Goal: Information Seeking & Learning: Learn about a topic

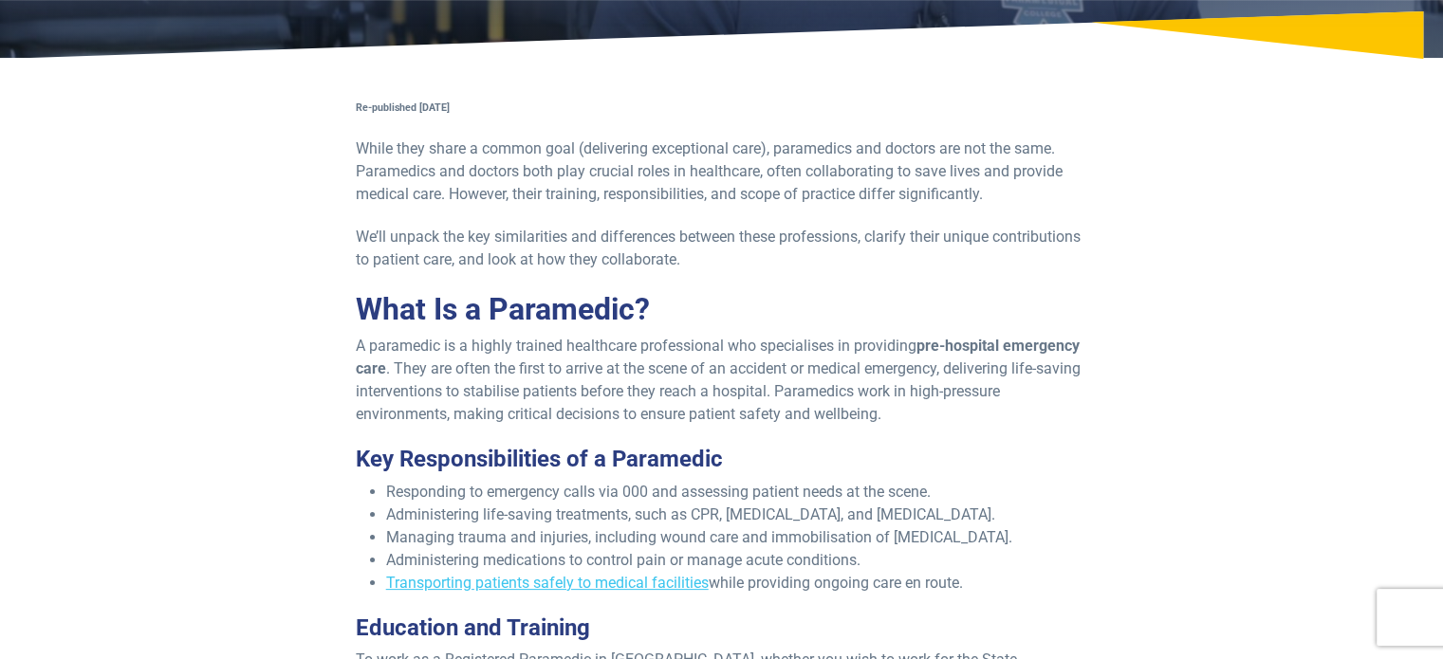
scroll to position [273, 0]
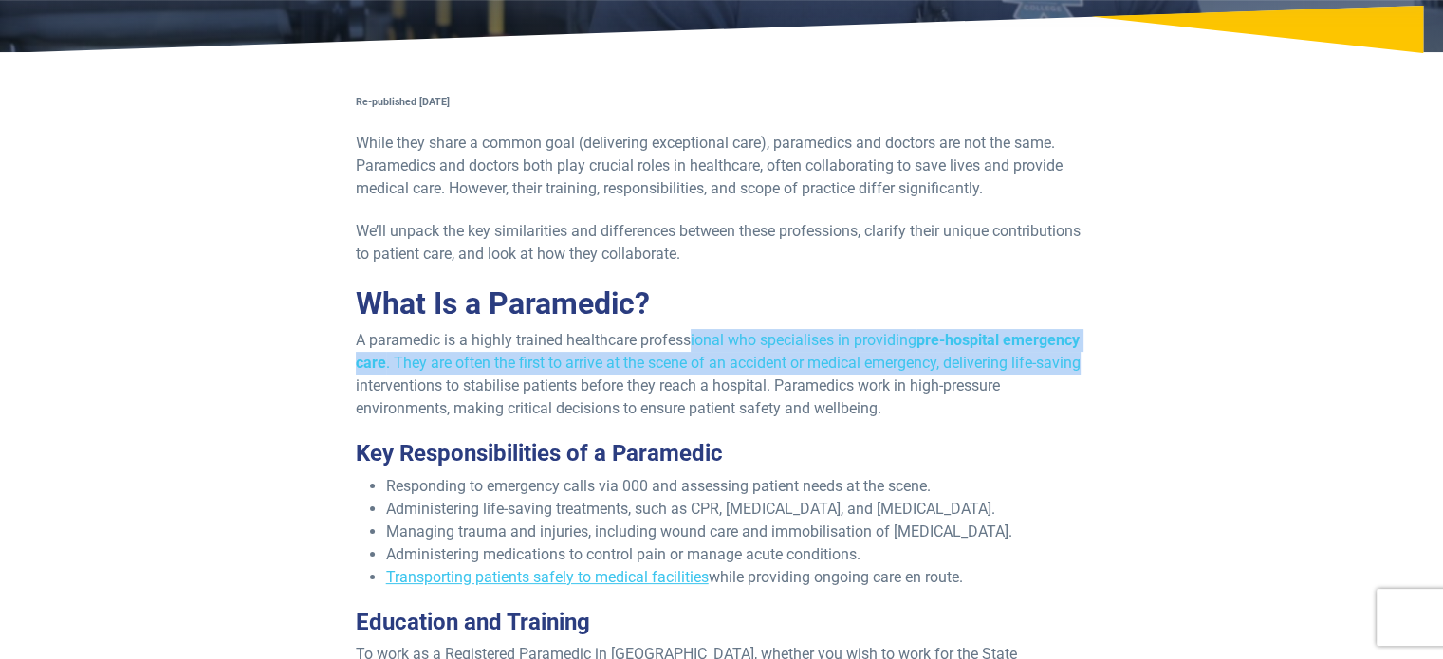
drag, startPoint x: 691, startPoint y: 342, endPoint x: 1104, endPoint y: 362, distance: 414.1
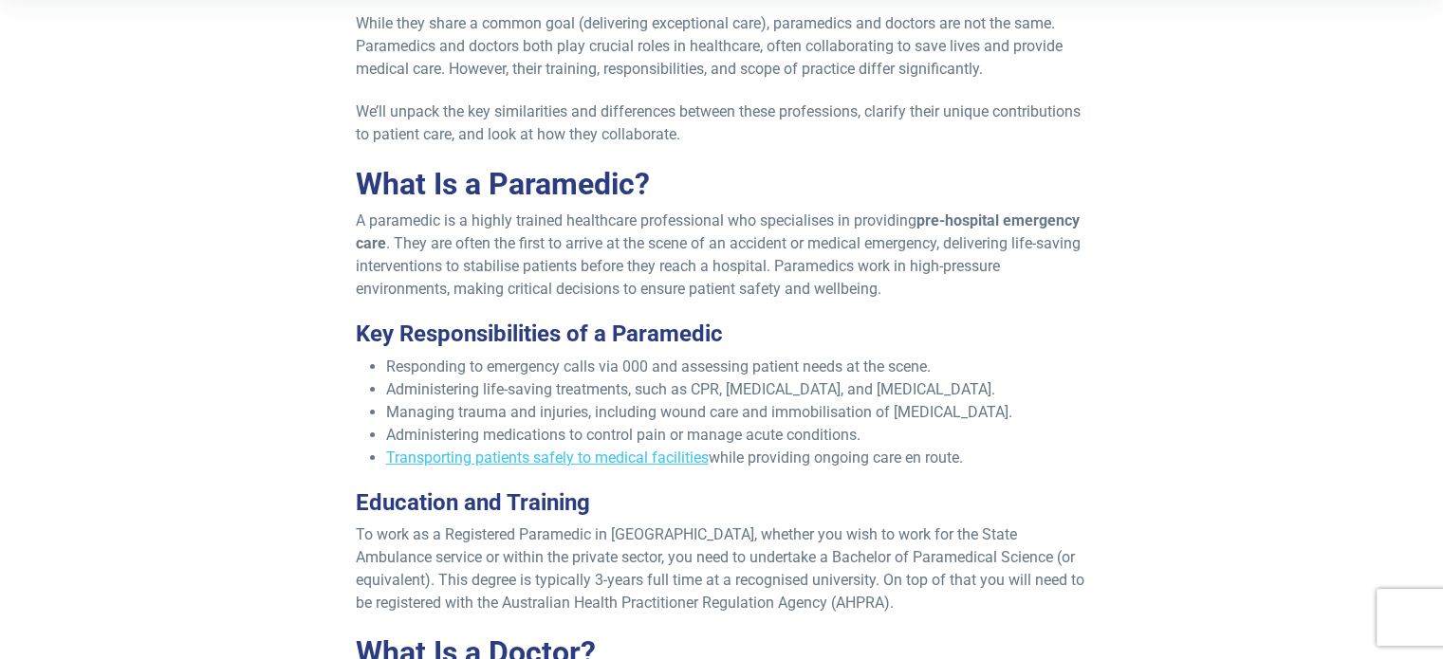
scroll to position [394, 0]
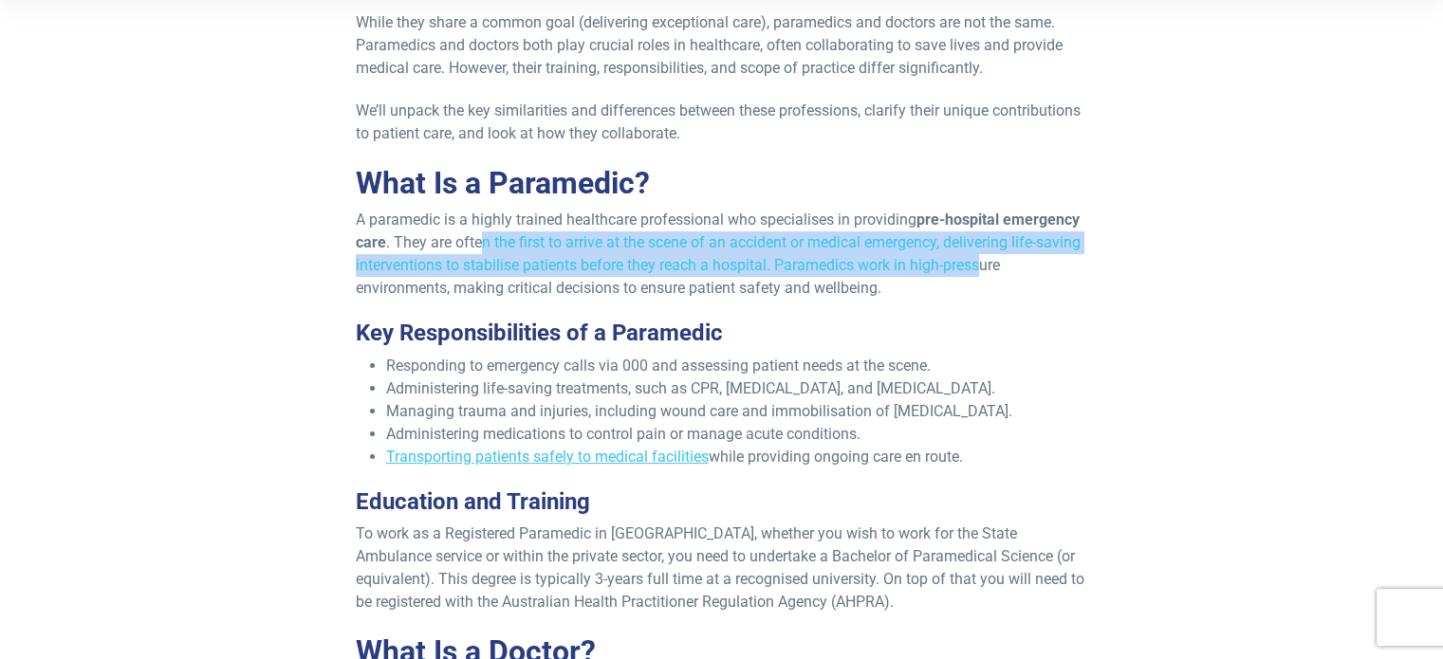
drag, startPoint x: 477, startPoint y: 247, endPoint x: 980, endPoint y: 256, distance: 502.9
click at [980, 256] on p "A paramedic is a highly trained healthcare professional who specialises in prov…" at bounding box center [722, 254] width 732 height 91
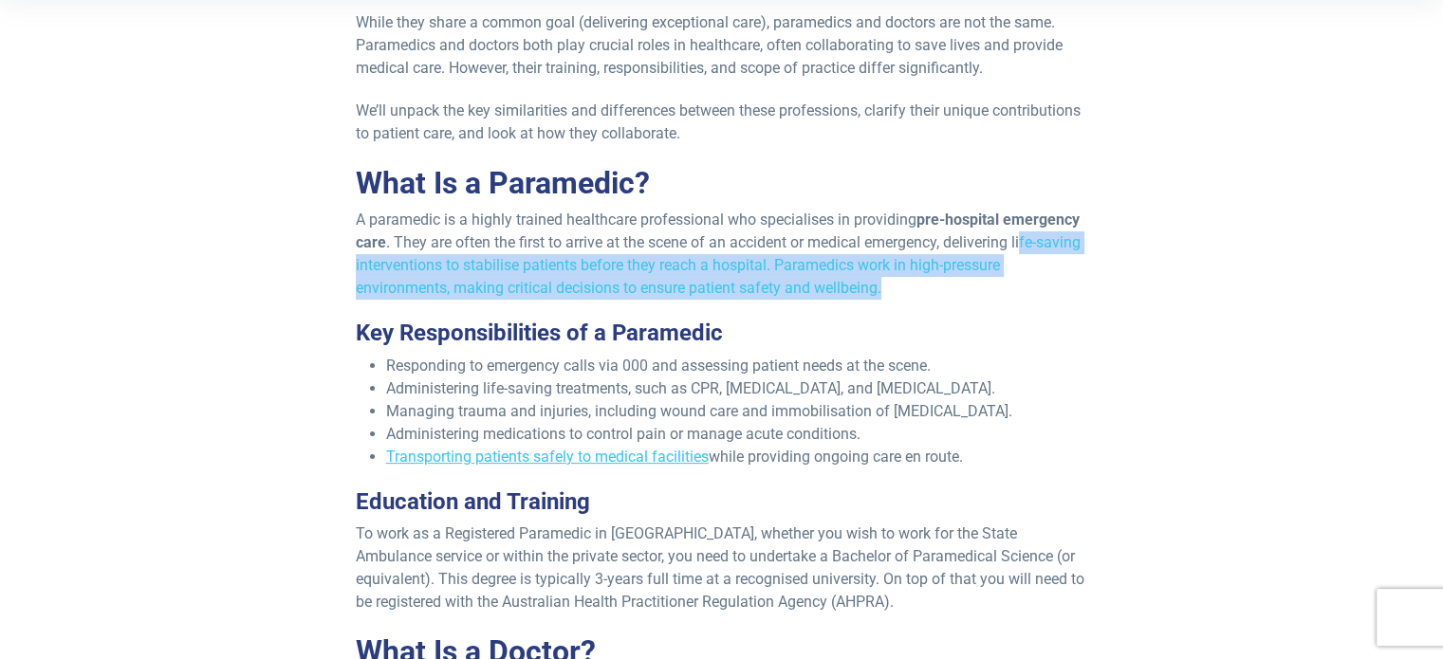
drag, startPoint x: 1026, startPoint y: 246, endPoint x: 1030, endPoint y: 287, distance: 42.0
click at [1030, 287] on p "A paramedic is a highly trained healthcare professional who specialises in prov…" at bounding box center [722, 254] width 732 height 91
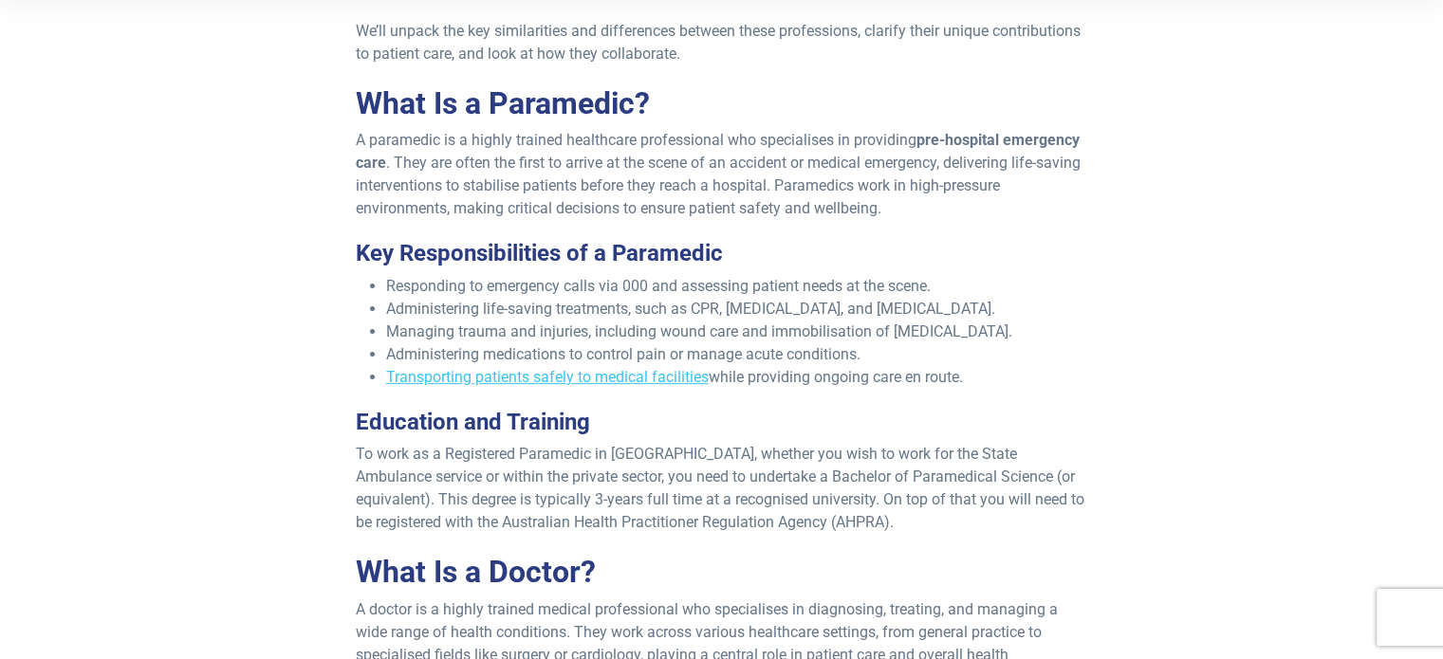
click at [1030, 287] on li "Responding to emergency calls via 000 and assessing patient needs at the scene." at bounding box center [737, 286] width 702 height 23
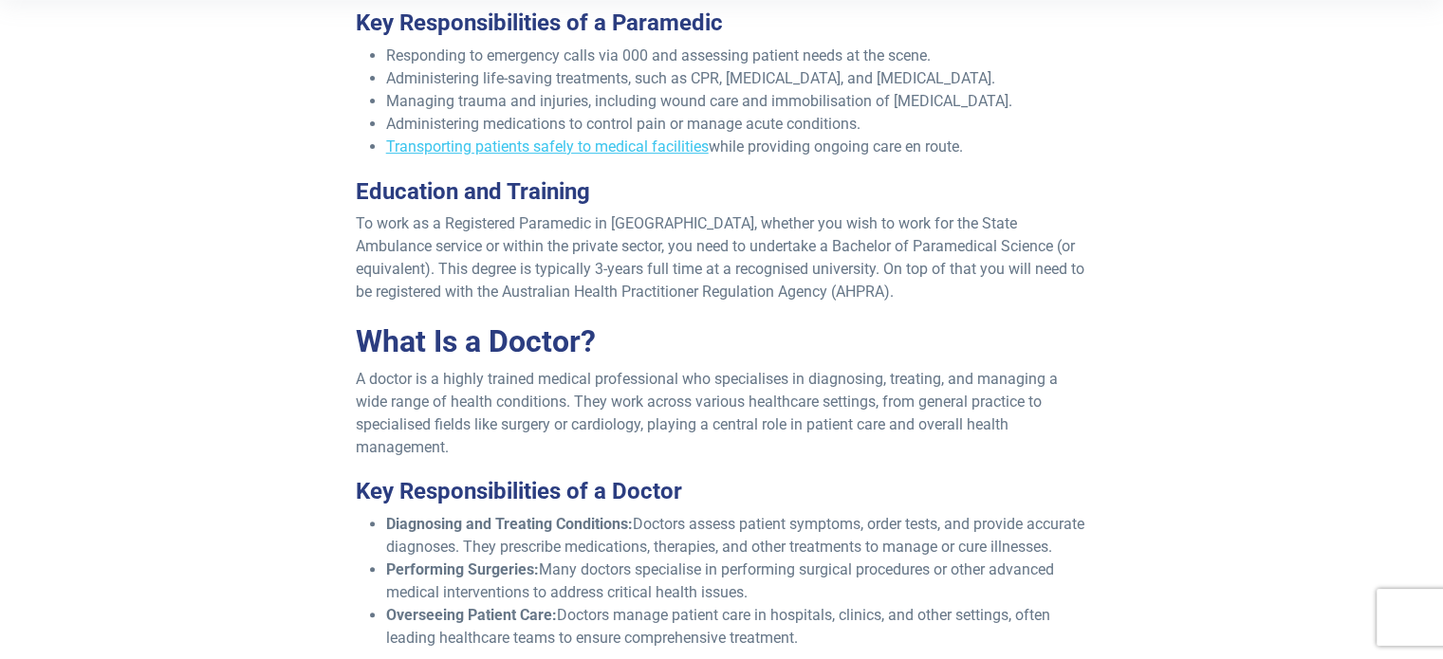
scroll to position [710, 0]
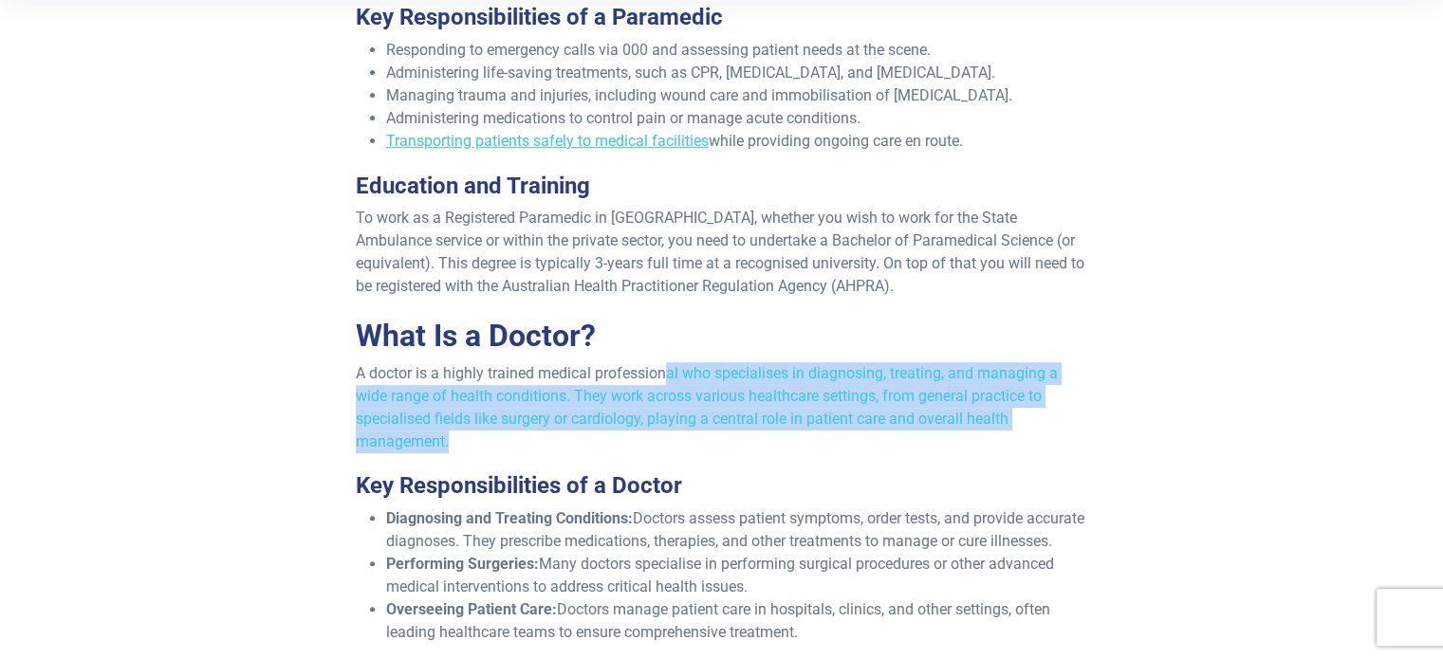
drag, startPoint x: 669, startPoint y: 367, endPoint x: 1029, endPoint y: 447, distance: 369.2
click at [1029, 447] on p "A doctor is a highly trained medical professional who specialises in diagnosing…" at bounding box center [722, 407] width 732 height 91
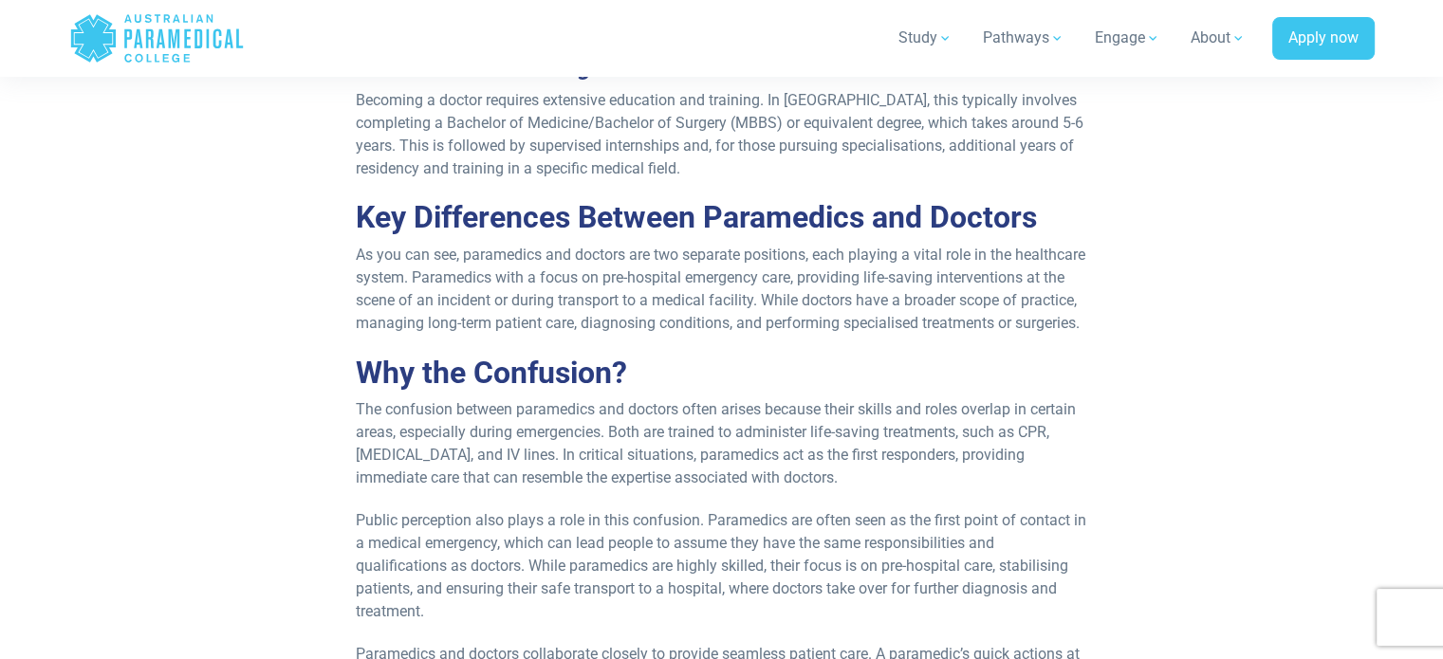
scroll to position [1321, 0]
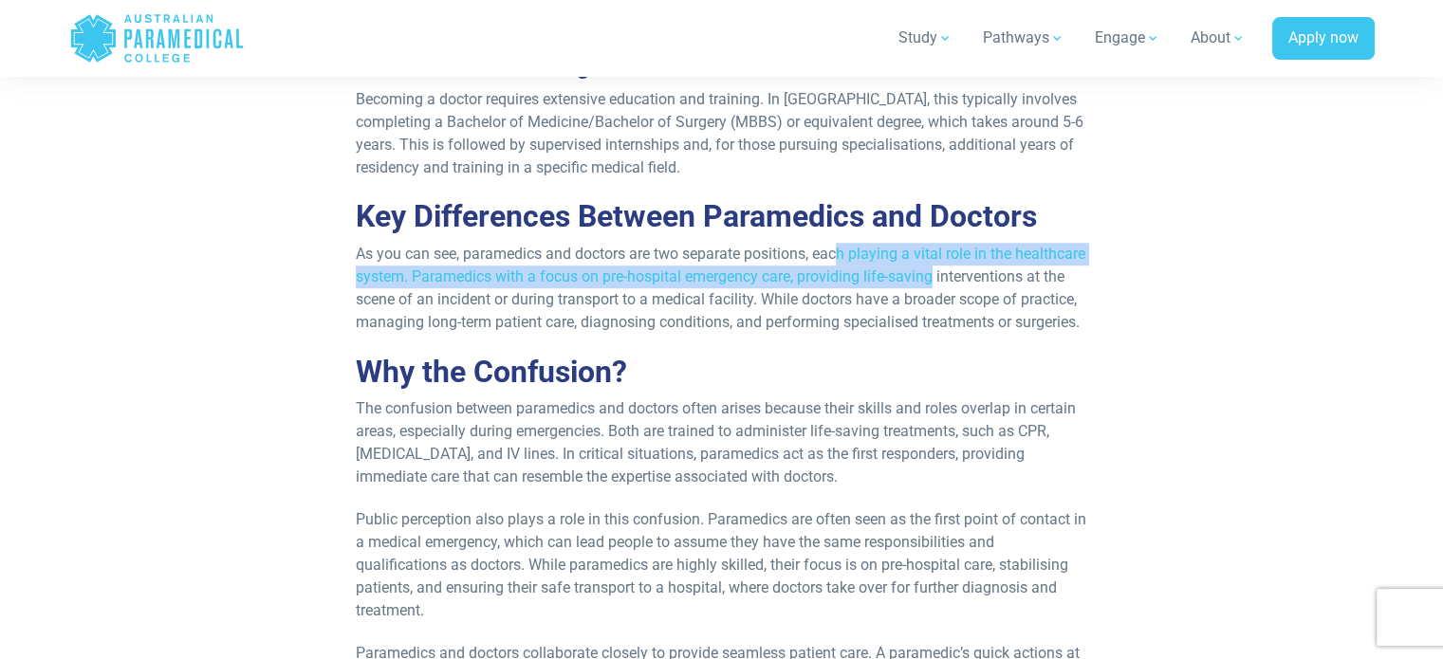
drag, startPoint x: 841, startPoint y: 272, endPoint x: 1067, endPoint y: 306, distance: 228.4
click at [1067, 306] on p "As you can see, paramedics and doctors are two separate positions, each playing…" at bounding box center [722, 288] width 732 height 91
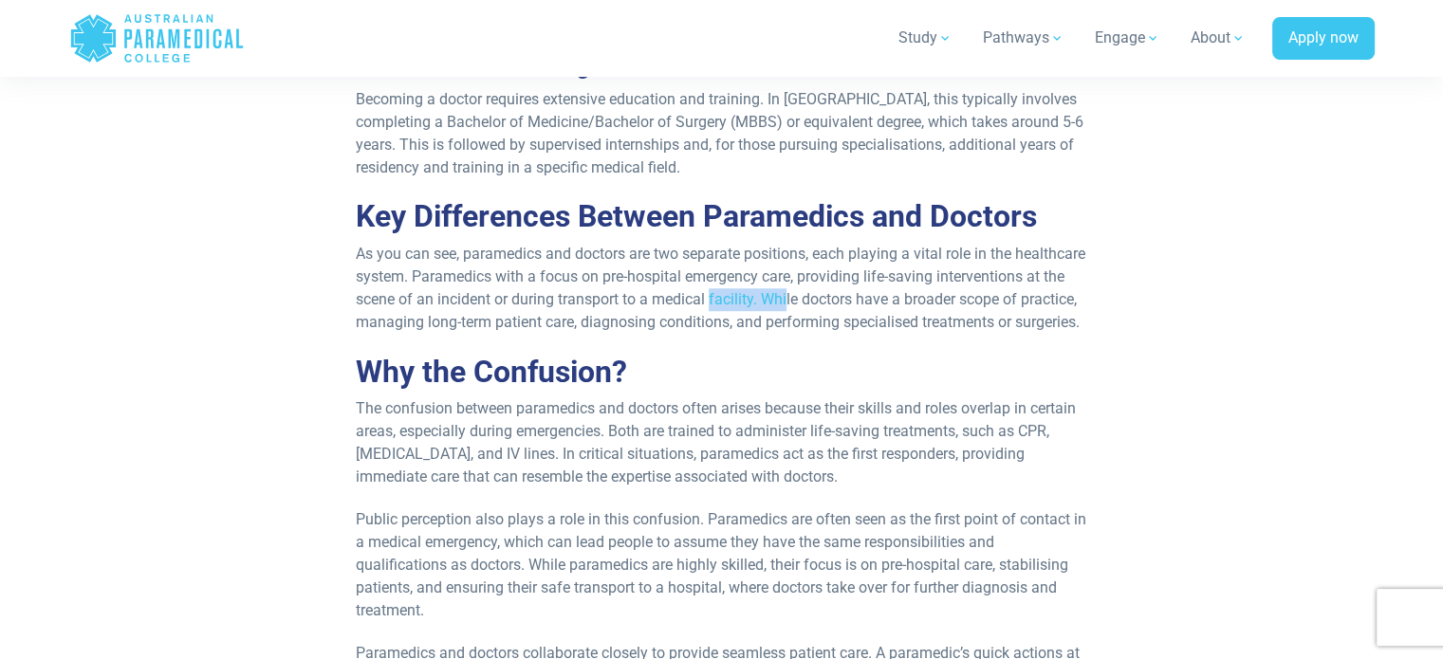
drag, startPoint x: 846, startPoint y: 333, endPoint x: 922, endPoint y: 331, distance: 75.9
click at [922, 331] on p "As you can see, paramedics and doctors are two separate positions, each playing…" at bounding box center [722, 288] width 732 height 91
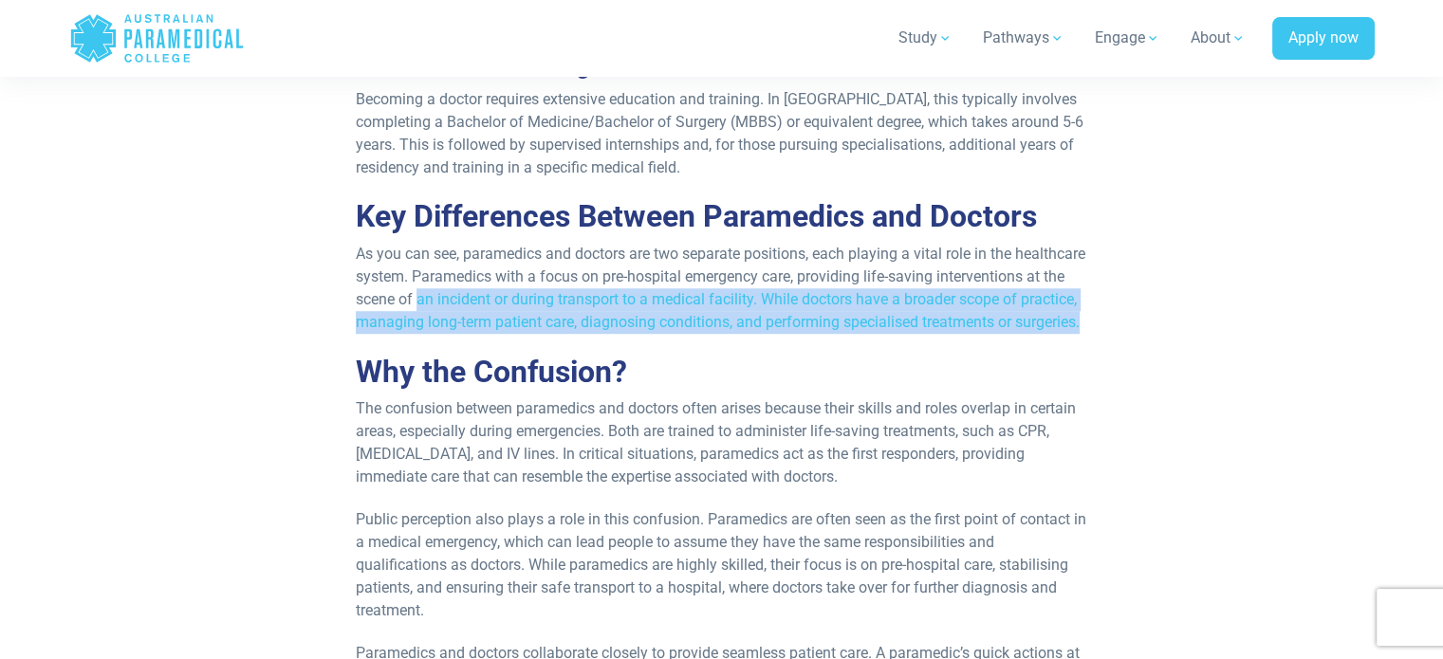
drag, startPoint x: 552, startPoint y: 318, endPoint x: 601, endPoint y: 370, distance: 71.8
click at [601, 334] on p "As you can see, paramedics and doctors are two separate positions, each playing…" at bounding box center [722, 288] width 732 height 91
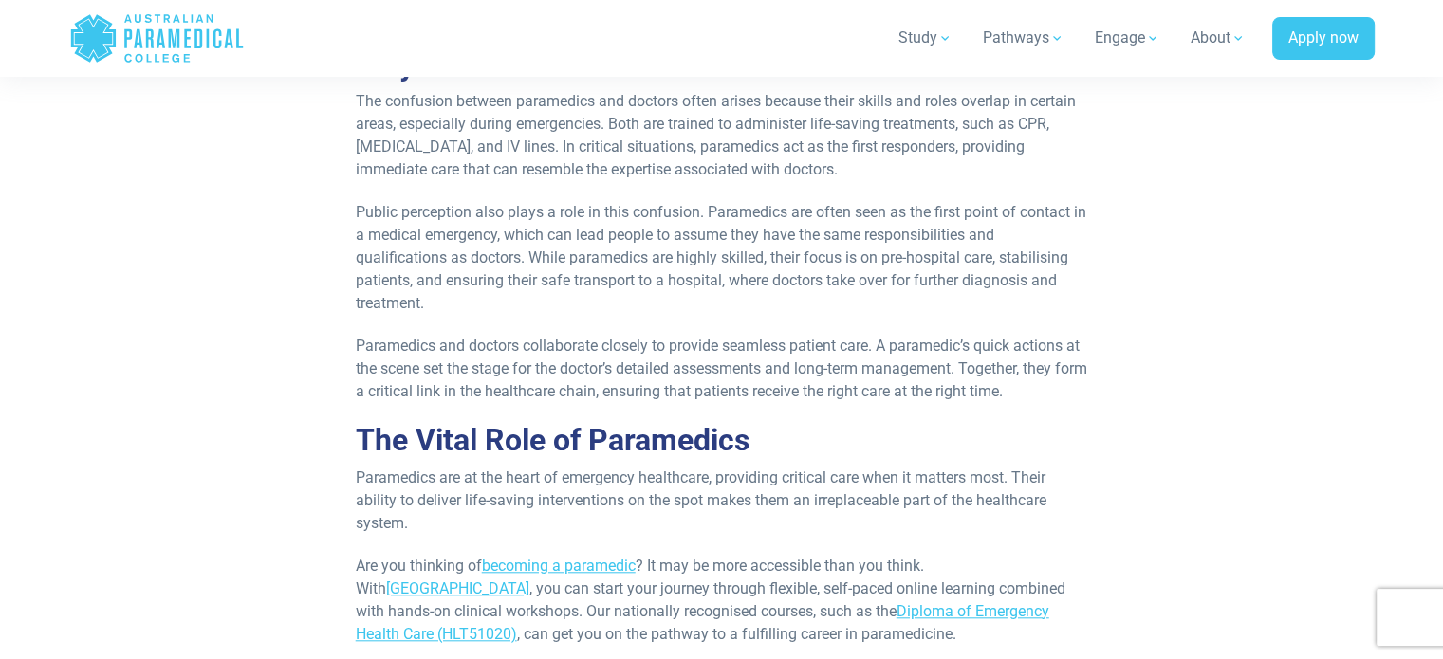
scroll to position [1630, 0]
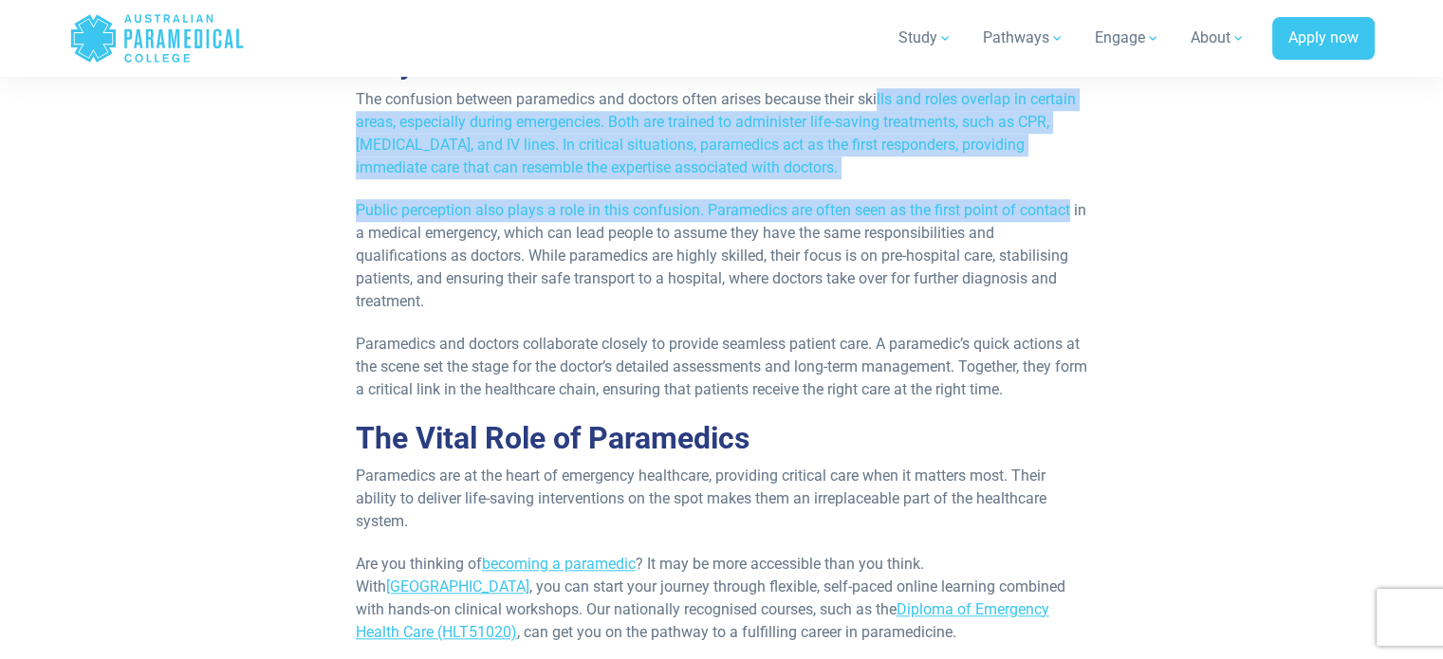
drag, startPoint x: 880, startPoint y: 154, endPoint x: 1112, endPoint y: 247, distance: 249.4
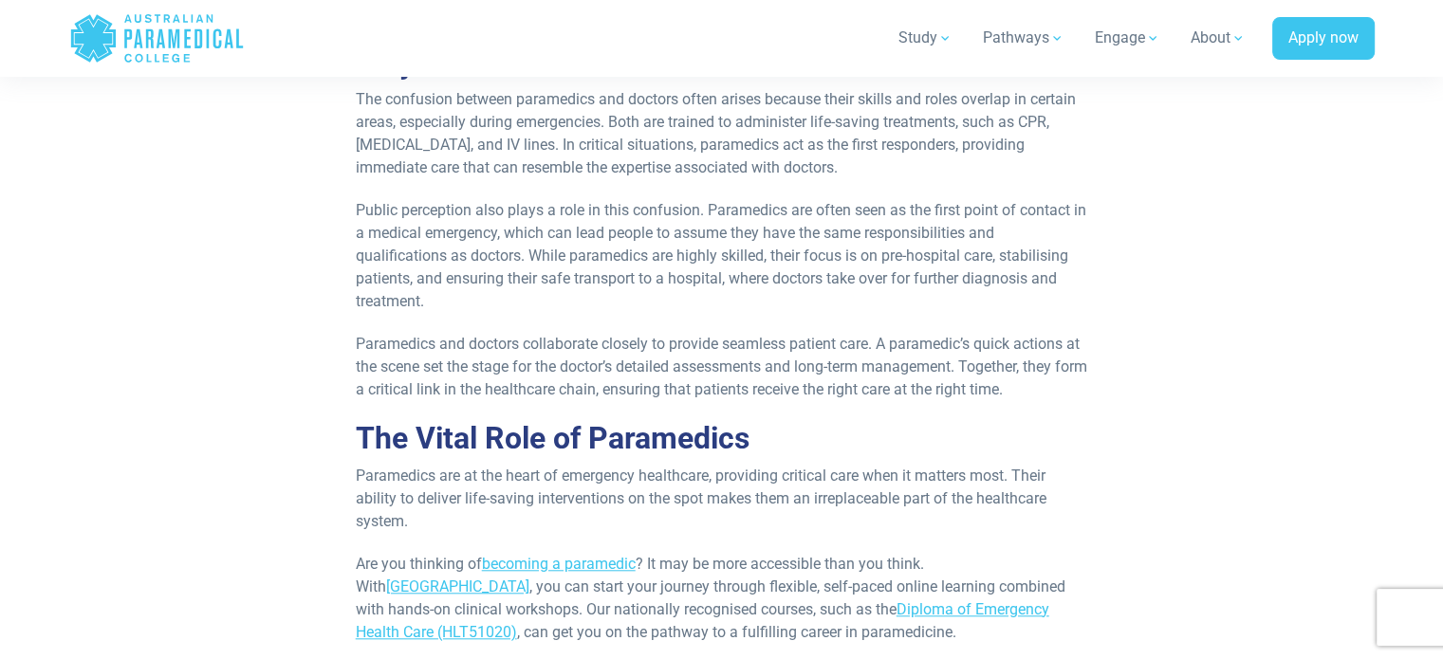
click at [547, 304] on p "Public perception also plays a role in this confusion. Paramedics are often see…" at bounding box center [722, 256] width 732 height 114
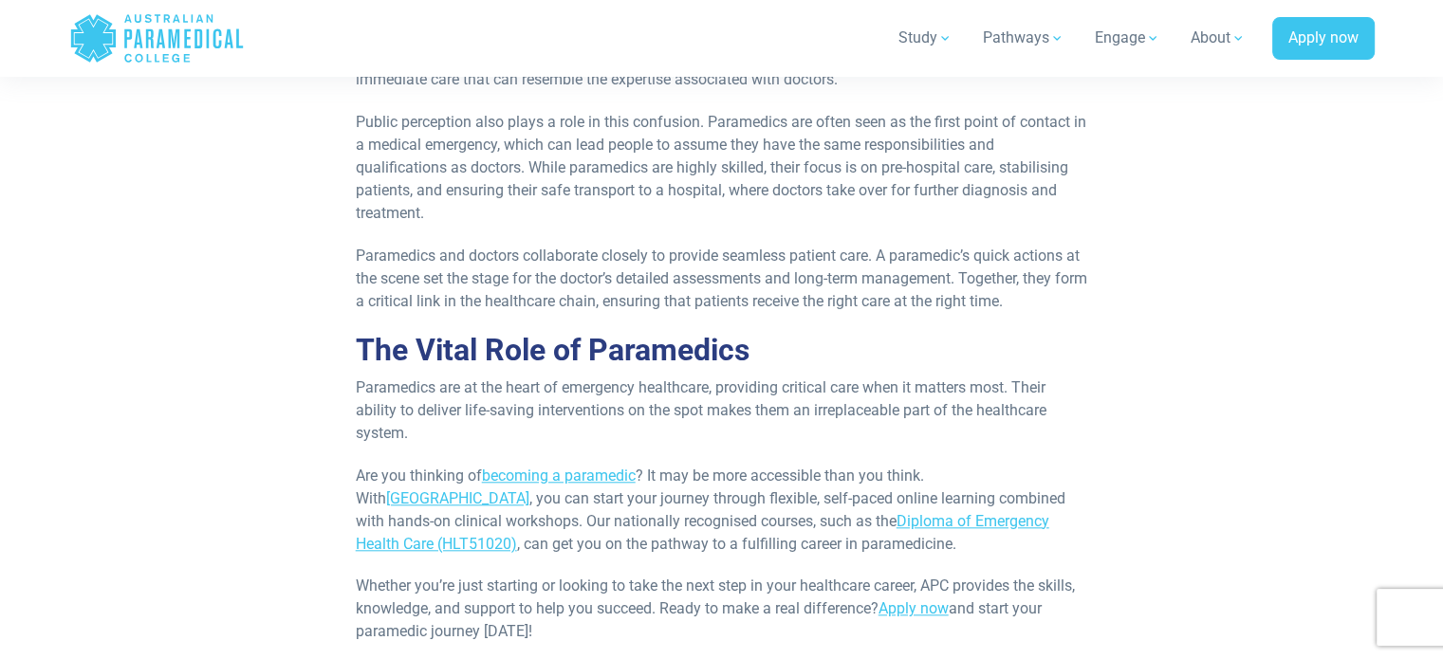
scroll to position [1717, 0]
